Goal: Task Accomplishment & Management: Complete application form

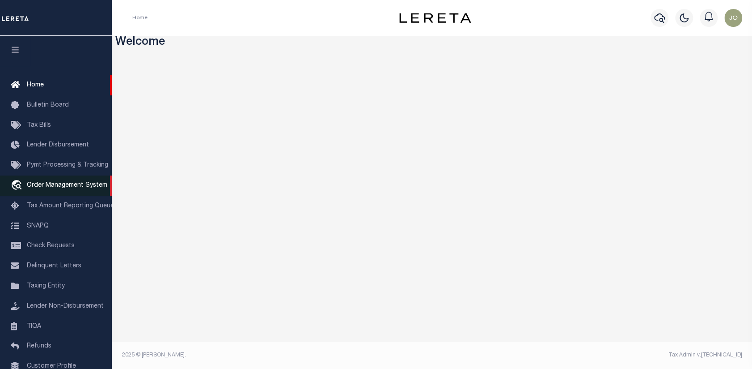
click at [55, 186] on span "Order Management System" at bounding box center [67, 185] width 81 height 6
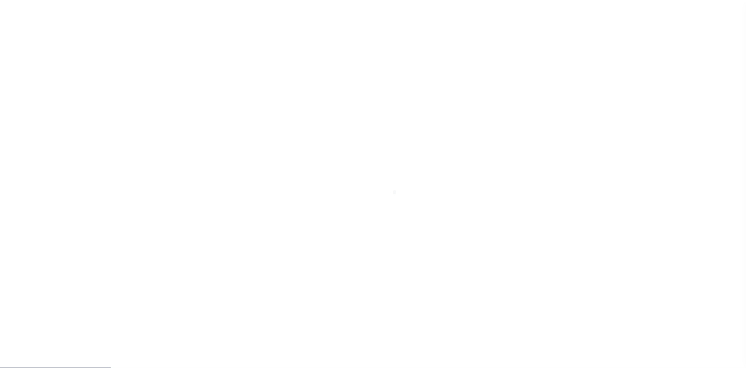
scroll to position [65, 0]
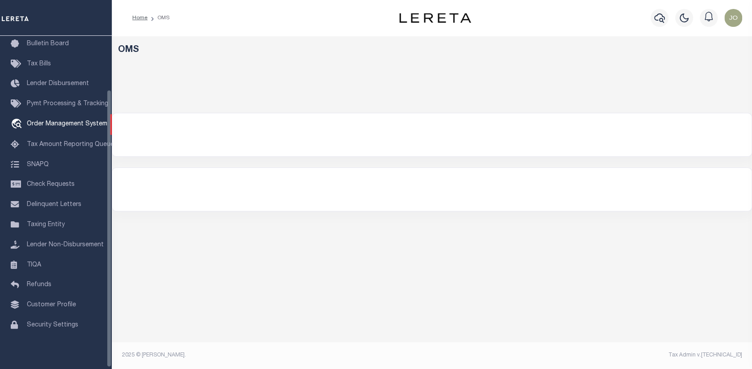
select select "200"
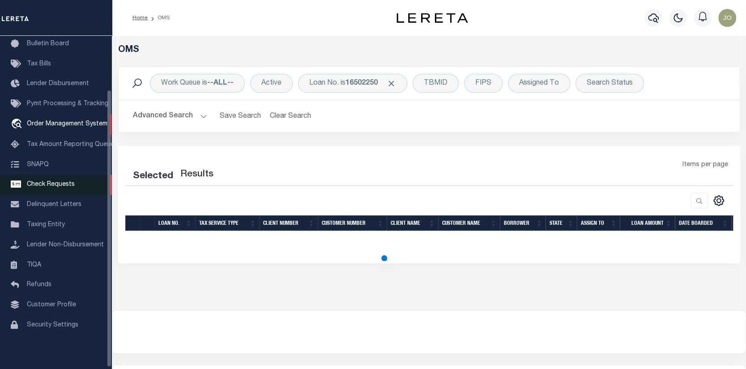
select select "200"
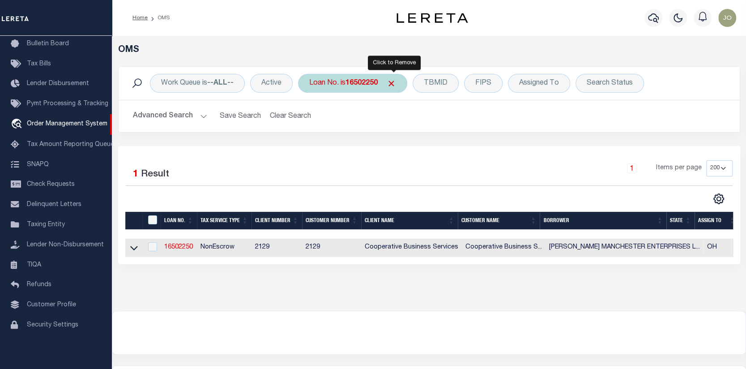
click at [391, 81] on span "Click to Remove" at bounding box center [391, 83] width 9 height 9
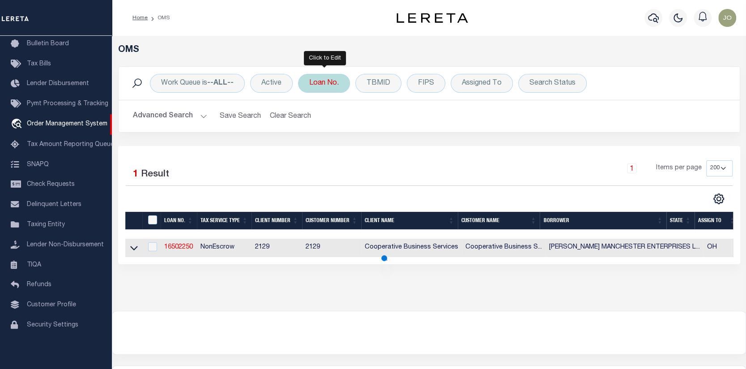
click at [332, 81] on div "Loan No." at bounding box center [324, 83] width 52 height 19
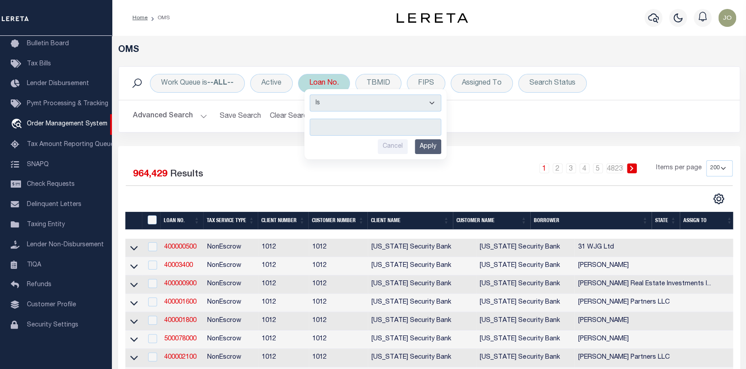
click at [316, 123] on input "text" at bounding box center [376, 127] width 132 height 17
type input "10021419"
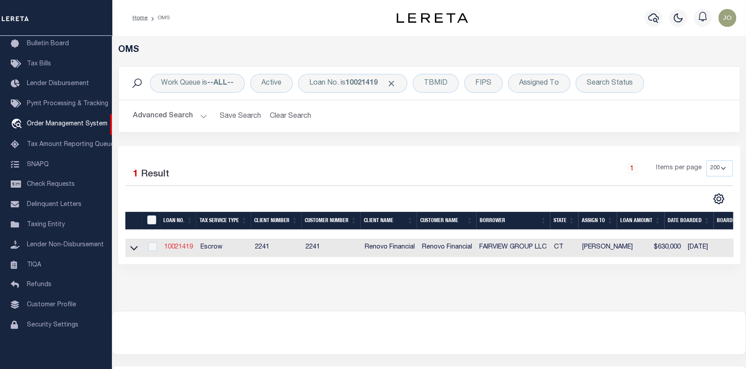
click at [171, 245] on link "10021419" at bounding box center [178, 247] width 29 height 6
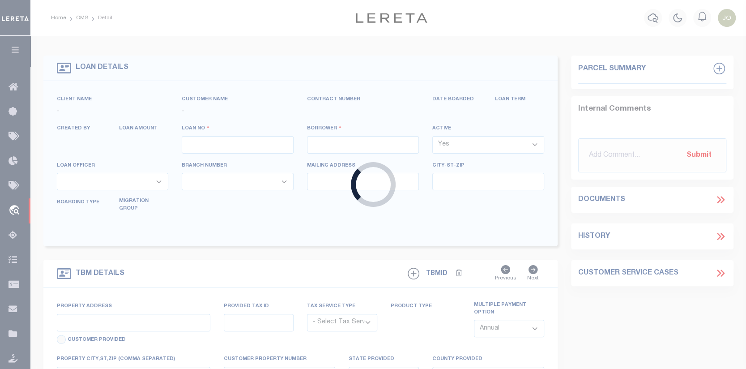
type input "10021419"
type input "FAIRVIEW GROUP LLC"
select select
type input "[STREET_ADDRESS]"
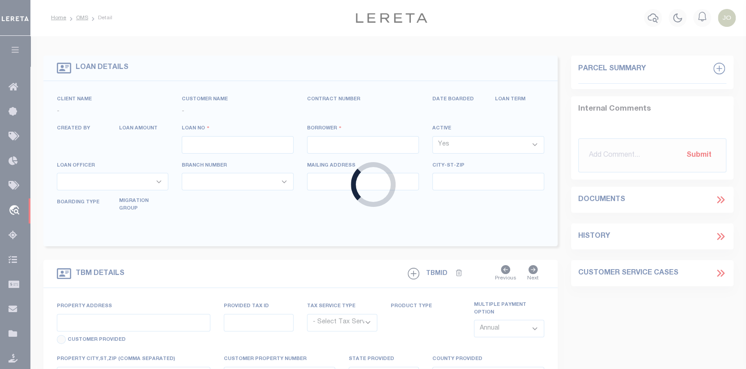
type input "[GEOGRAPHIC_DATA]"
select select "10"
select select "Escrow"
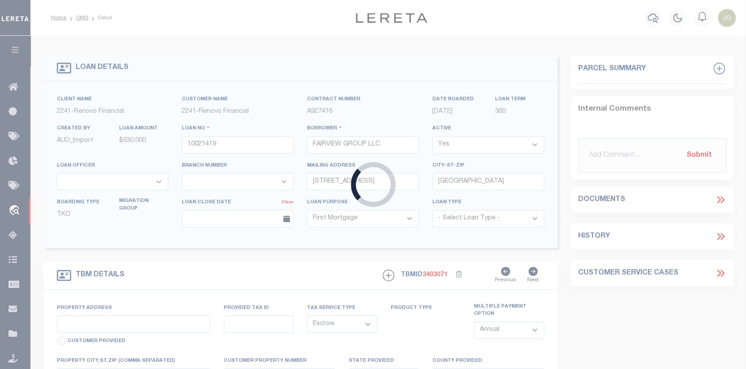
type input "[STREET_ADDRESS][US_STATE]"
type input "039006870020 0000000000"
type input "[GEOGRAPHIC_DATA], CT 06708"
type input "a0kUS000007ejnB"
type input "CT"
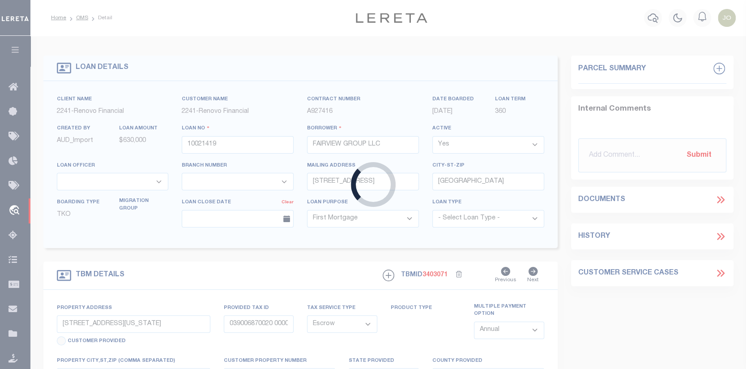
select select
type textarea "Liability Limited to Customer Provided Parcel"
select select "25067"
select select
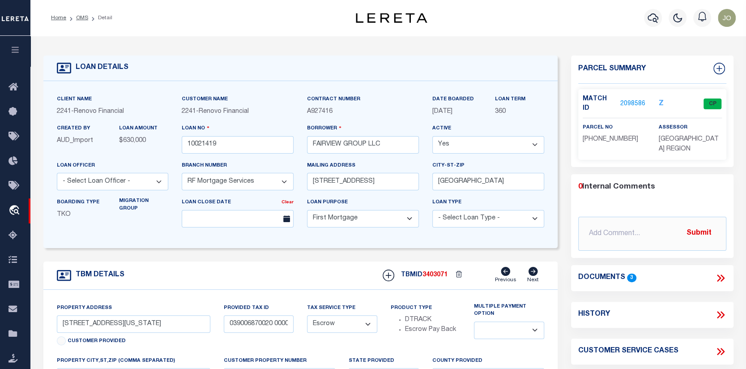
click at [625, 99] on link "2098586" at bounding box center [632, 103] width 25 height 9
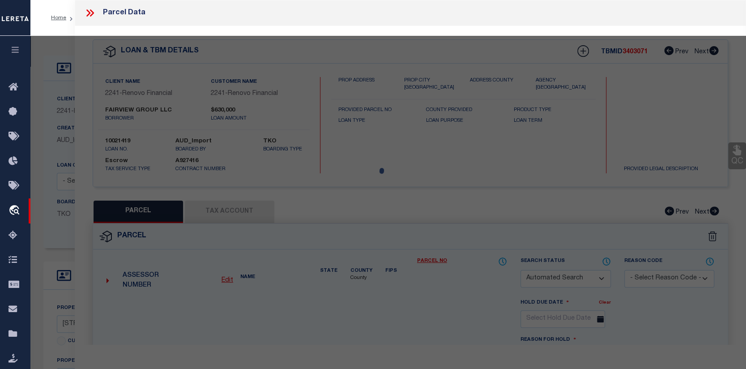
checkbox input "false"
select select "CP"
type input "FAIRVIEW GROUP LLC"
select select "AGW"
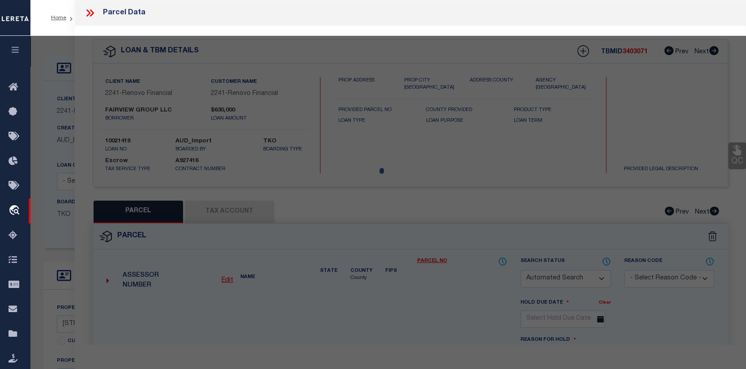
select select
type input "[STREET_ADDRESS][US_STATE]"
checkbox input "false"
type input "[GEOGRAPHIC_DATA], CT 06708"
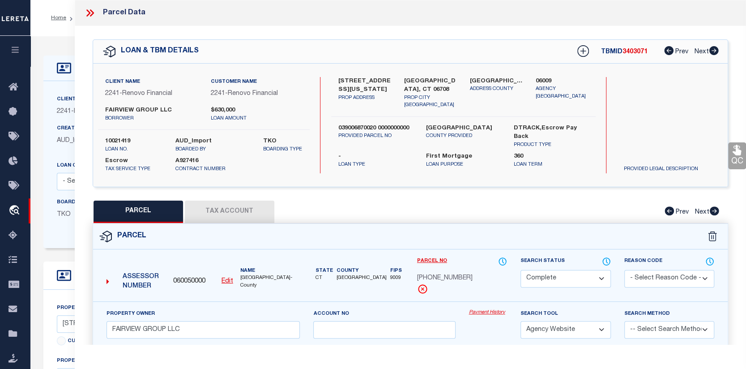
click at [208, 214] on button "Tax Account" at bounding box center [229, 211] width 89 height 22
select select "100"
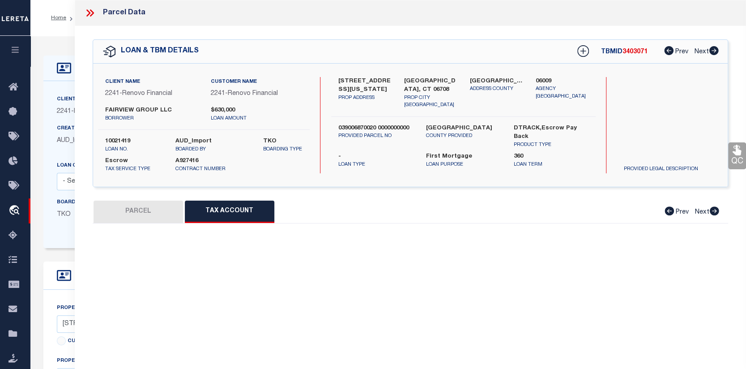
select select "100"
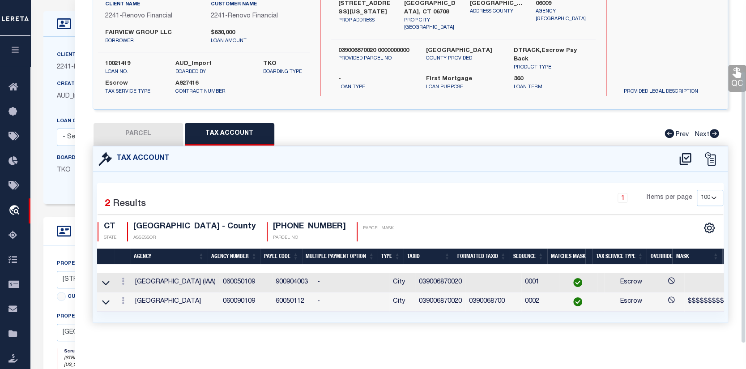
scroll to position [45, 0]
